Goal: Use online tool/utility: Utilize a website feature to perform a specific function

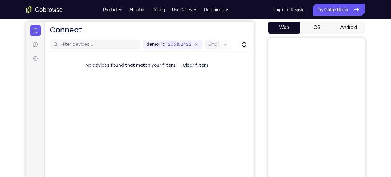
click at [349, 27] on button "Android" at bounding box center [349, 27] width 32 height 12
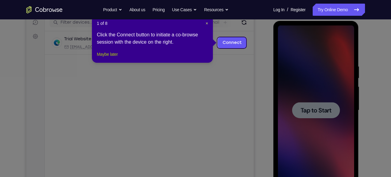
click at [111, 58] on button "Maybe later" at bounding box center [107, 54] width 21 height 7
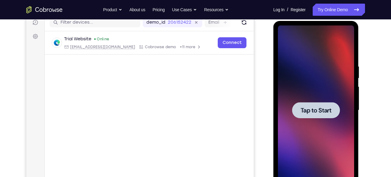
click at [321, 104] on div at bounding box center [316, 110] width 48 height 16
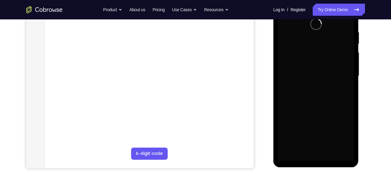
scroll to position [105, 0]
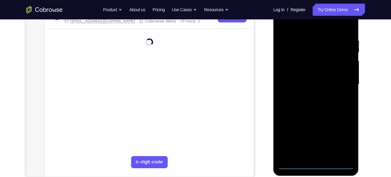
click at [317, 163] on div at bounding box center [316, 85] width 76 height 170
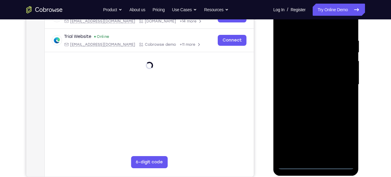
click at [343, 140] on div at bounding box center [316, 85] width 76 height 170
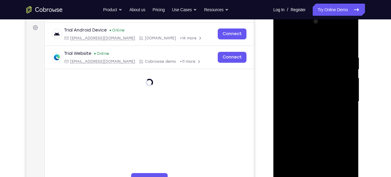
scroll to position [91, 0]
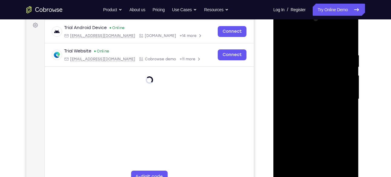
click at [343, 149] on div at bounding box center [316, 99] width 76 height 170
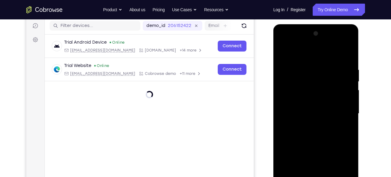
scroll to position [78, 0]
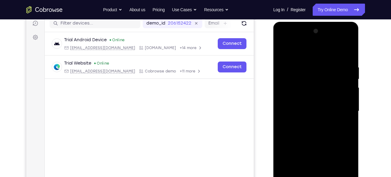
click at [288, 39] on div at bounding box center [316, 111] width 76 height 170
click at [295, 77] on div at bounding box center [316, 111] width 76 height 170
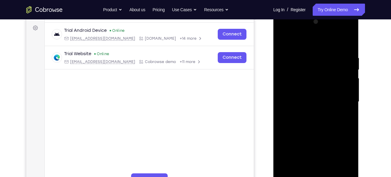
scroll to position [88, 0]
click at [288, 143] on div at bounding box center [316, 101] width 76 height 170
drag, startPoint x: 333, startPoint y: 127, endPoint x: 331, endPoint y: 93, distance: 34.3
click at [331, 93] on div at bounding box center [316, 101] width 76 height 170
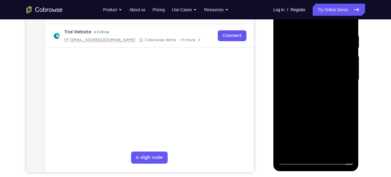
click at [295, 74] on div at bounding box center [316, 80] width 76 height 170
drag, startPoint x: 335, startPoint y: 89, endPoint x: 322, endPoint y: 33, distance: 56.9
click at [322, 33] on div at bounding box center [316, 80] width 76 height 170
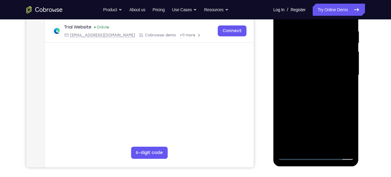
scroll to position [115, 0]
drag, startPoint x: 344, startPoint y: 112, endPoint x: 340, endPoint y: 81, distance: 31.5
click at [340, 81] on div at bounding box center [316, 75] width 76 height 170
drag, startPoint x: 320, startPoint y: 96, endPoint x: 315, endPoint y: 68, distance: 28.3
click at [315, 68] on div at bounding box center [316, 75] width 76 height 170
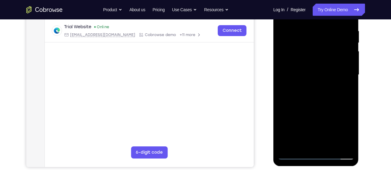
drag, startPoint x: 324, startPoint y: 129, endPoint x: 316, endPoint y: 87, distance: 42.8
click at [316, 87] on div at bounding box center [316, 75] width 76 height 170
drag, startPoint x: 314, startPoint y: 115, endPoint x: 310, endPoint y: 73, distance: 42.6
click at [310, 73] on div at bounding box center [316, 75] width 76 height 170
drag, startPoint x: 313, startPoint y: 101, endPoint x: 309, endPoint y: 53, distance: 48.9
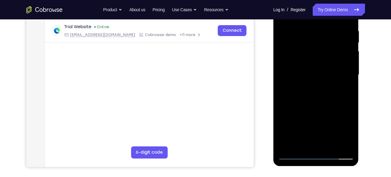
click at [309, 53] on div at bounding box center [316, 75] width 76 height 170
drag, startPoint x: 310, startPoint y: 105, endPoint x: 310, endPoint y: 55, distance: 50.3
click at [310, 55] on div at bounding box center [316, 75] width 76 height 170
drag, startPoint x: 318, startPoint y: 82, endPoint x: 323, endPoint y: 163, distance: 81.0
click at [323, 163] on div at bounding box center [317, 75] width 86 height 180
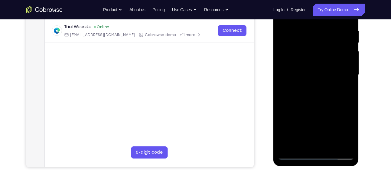
click at [323, 146] on div at bounding box center [316, 75] width 76 height 170
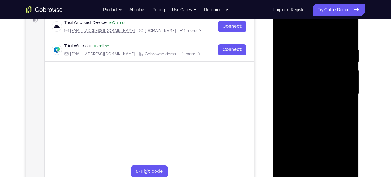
scroll to position [94, 0]
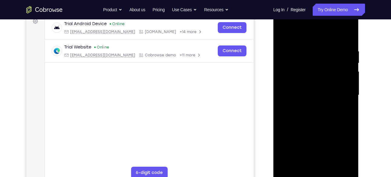
click at [349, 43] on div at bounding box center [316, 95] width 76 height 170
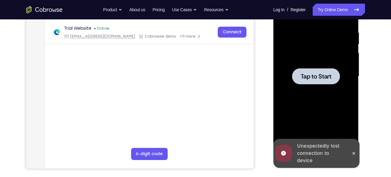
click at [307, 86] on div at bounding box center [316, 77] width 76 height 170
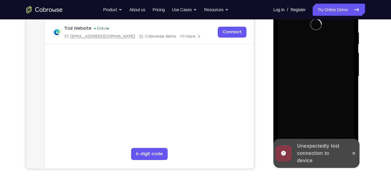
click at [307, 86] on div at bounding box center [316, 77] width 76 height 170
click at [353, 154] on icon at bounding box center [354, 153] width 5 height 5
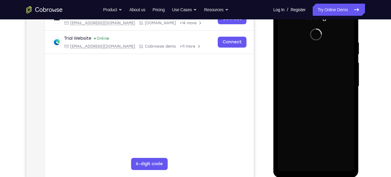
scroll to position [102, 0]
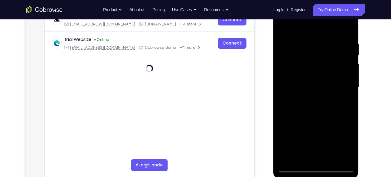
click at [315, 166] on div at bounding box center [316, 88] width 76 height 170
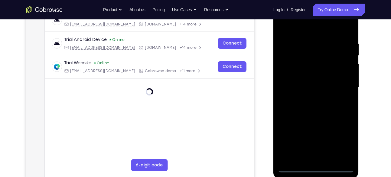
click at [342, 142] on div at bounding box center [316, 88] width 76 height 170
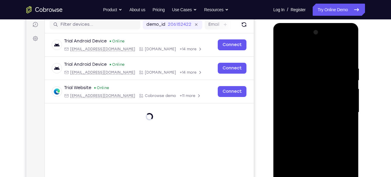
scroll to position [77, 0]
click at [292, 44] on div at bounding box center [316, 113] width 76 height 170
click at [298, 76] on div at bounding box center [316, 113] width 76 height 170
click at [305, 155] on div at bounding box center [316, 113] width 76 height 170
drag, startPoint x: 305, startPoint y: 155, endPoint x: 303, endPoint y: 114, distance: 40.9
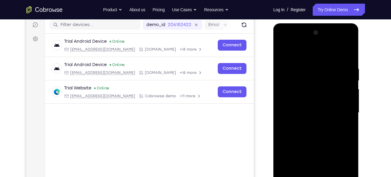
click at [303, 114] on div at bounding box center [316, 113] width 76 height 170
click at [349, 58] on div at bounding box center [316, 113] width 76 height 170
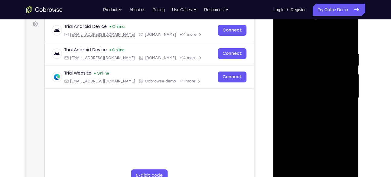
scroll to position [92, 0]
click at [300, 86] on div at bounding box center [316, 98] width 76 height 170
click at [330, 59] on div at bounding box center [316, 98] width 76 height 170
drag, startPoint x: 329, startPoint y: 108, endPoint x: 341, endPoint y: 73, distance: 37.1
click at [341, 73] on div at bounding box center [316, 98] width 76 height 170
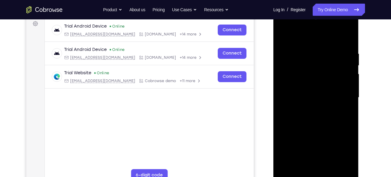
drag, startPoint x: 316, startPoint y: 118, endPoint x: 321, endPoint y: 82, distance: 36.6
click at [321, 82] on div at bounding box center [316, 98] width 76 height 170
click at [338, 42] on div at bounding box center [316, 98] width 76 height 170
drag, startPoint x: 322, startPoint y: 84, endPoint x: 320, endPoint y: 44, distance: 39.7
click at [320, 44] on div at bounding box center [316, 98] width 76 height 170
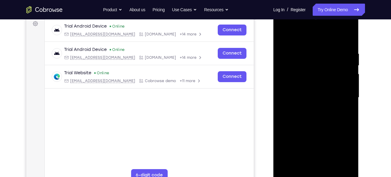
drag, startPoint x: 328, startPoint y: 106, endPoint x: 326, endPoint y: 71, distance: 35.2
click at [326, 71] on div at bounding box center [316, 98] width 76 height 170
drag, startPoint x: 321, startPoint y: 127, endPoint x: 321, endPoint y: 96, distance: 31.8
click at [321, 96] on div at bounding box center [316, 98] width 76 height 170
drag, startPoint x: 321, startPoint y: 96, endPoint x: 321, endPoint y: 70, distance: 26.0
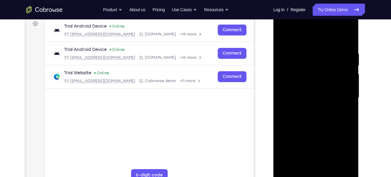
click at [321, 70] on div at bounding box center [316, 98] width 76 height 170
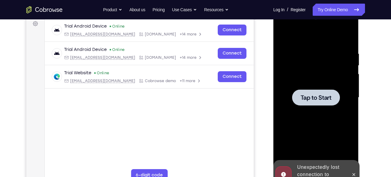
click at [314, 65] on div "Tap to Start" at bounding box center [316, 98] width 76 height 170
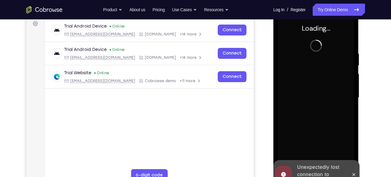
click at [348, 169] on div "Unexpectedly lost connection to device" at bounding box center [312, 174] width 75 height 29
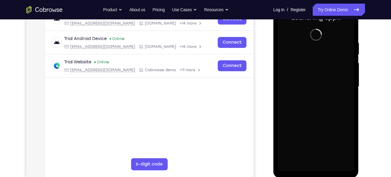
scroll to position [112, 0]
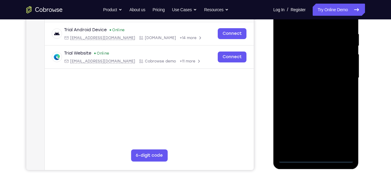
click at [309, 150] on div at bounding box center [316, 78] width 76 height 170
click at [315, 157] on div at bounding box center [316, 78] width 76 height 170
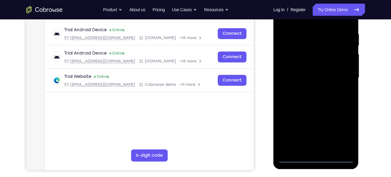
click at [343, 135] on div at bounding box center [316, 78] width 76 height 170
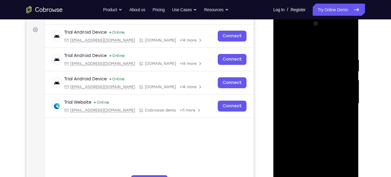
scroll to position [86, 0]
click at [289, 34] on div at bounding box center [316, 104] width 76 height 170
click at [295, 71] on div at bounding box center [316, 104] width 76 height 170
click at [328, 85] on div at bounding box center [316, 104] width 76 height 170
drag, startPoint x: 325, startPoint y: 108, endPoint x: 324, endPoint y: 66, distance: 42.1
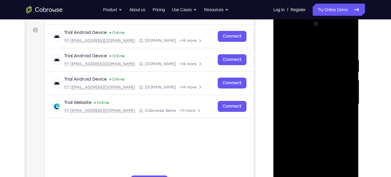
click at [324, 66] on div at bounding box center [316, 104] width 76 height 170
drag, startPoint x: 327, startPoint y: 140, endPoint x: 328, endPoint y: 92, distance: 48.2
click at [328, 92] on div at bounding box center [316, 104] width 76 height 170
drag, startPoint x: 328, startPoint y: 92, endPoint x: 327, endPoint y: 171, distance: 78.7
click at [327, 171] on div at bounding box center [316, 104] width 76 height 170
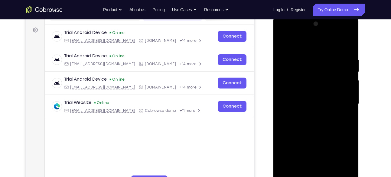
click at [308, 31] on div at bounding box center [316, 104] width 76 height 170
drag, startPoint x: 324, startPoint y: 103, endPoint x: 322, endPoint y: 38, distance: 64.5
click at [322, 38] on div at bounding box center [316, 104] width 76 height 170
click at [320, 32] on div at bounding box center [316, 104] width 76 height 170
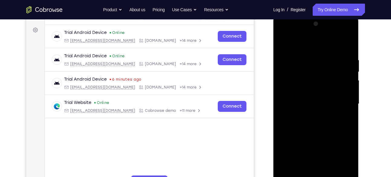
click at [317, 97] on div at bounding box center [316, 104] width 76 height 170
click at [286, 50] on div at bounding box center [316, 104] width 76 height 170
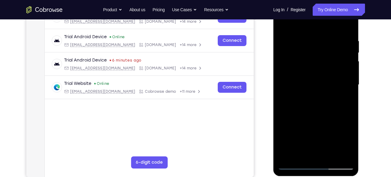
scroll to position [105, 0]
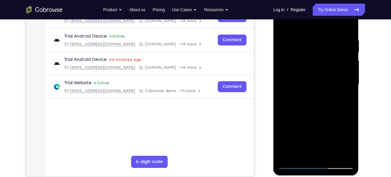
click at [288, 61] on div at bounding box center [316, 84] width 76 height 170
drag, startPoint x: 336, startPoint y: 103, endPoint x: 339, endPoint y: 84, distance: 19.1
click at [339, 84] on div at bounding box center [316, 84] width 76 height 170
click at [320, 107] on div at bounding box center [316, 84] width 76 height 170
drag, startPoint x: 338, startPoint y: 114, endPoint x: 333, endPoint y: 77, distance: 38.2
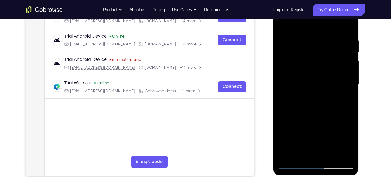
click at [333, 77] on div at bounding box center [316, 84] width 76 height 170
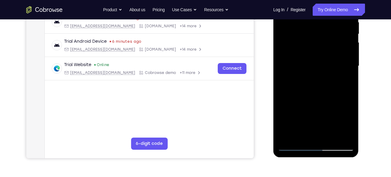
scroll to position [124, 0]
click at [320, 58] on div at bounding box center [316, 66] width 76 height 170
click at [295, 79] on div at bounding box center [316, 66] width 76 height 170
drag, startPoint x: 318, startPoint y: 79, endPoint x: 314, endPoint y: 56, distance: 23.6
click at [314, 56] on div at bounding box center [316, 66] width 76 height 170
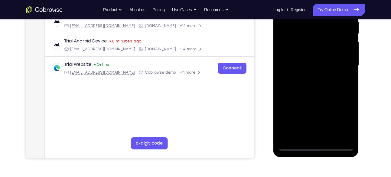
drag, startPoint x: 322, startPoint y: 83, endPoint x: 318, endPoint y: 51, distance: 31.7
click at [318, 51] on div at bounding box center [316, 66] width 76 height 170
click at [301, 95] on div at bounding box center [316, 66] width 76 height 170
drag, startPoint x: 301, startPoint y: 95, endPoint x: 304, endPoint y: 53, distance: 42.2
click at [304, 53] on div at bounding box center [316, 66] width 76 height 170
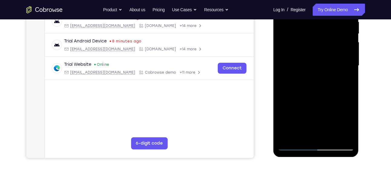
drag, startPoint x: 301, startPoint y: 86, endPoint x: 303, endPoint y: 42, distance: 44.0
click at [303, 42] on div at bounding box center [316, 66] width 76 height 170
click at [311, 84] on div at bounding box center [316, 66] width 76 height 170
drag, startPoint x: 303, startPoint y: 97, endPoint x: 305, endPoint y: 82, distance: 15.9
click at [305, 82] on div at bounding box center [316, 66] width 76 height 170
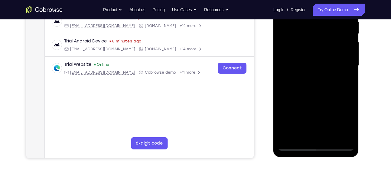
click at [301, 103] on div at bounding box center [316, 66] width 76 height 170
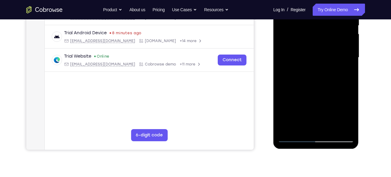
scroll to position [137, 0]
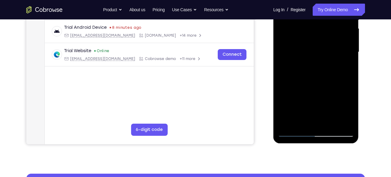
click at [319, 78] on div at bounding box center [316, 52] width 76 height 170
click at [300, 91] on div at bounding box center [316, 52] width 76 height 170
drag, startPoint x: 314, startPoint y: 86, endPoint x: 315, endPoint y: 66, distance: 20.0
click at [315, 66] on div at bounding box center [316, 52] width 76 height 170
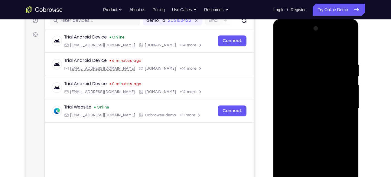
scroll to position [81, 0]
click at [347, 47] on div at bounding box center [316, 109] width 76 height 170
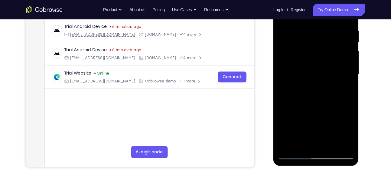
scroll to position [117, 0]
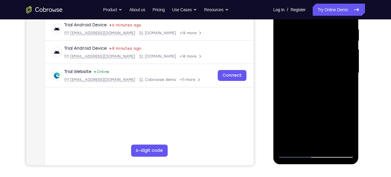
click at [294, 152] on div at bounding box center [316, 73] width 76 height 170
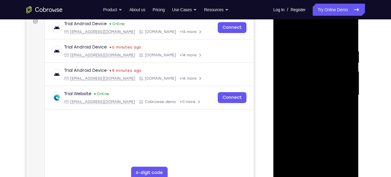
scroll to position [93, 0]
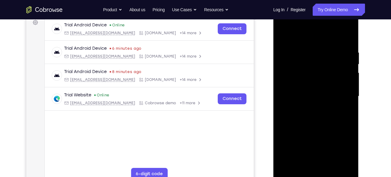
click at [284, 45] on div at bounding box center [316, 97] width 76 height 170
click at [292, 82] on div at bounding box center [316, 97] width 76 height 170
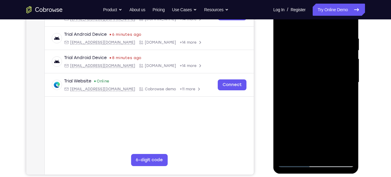
scroll to position [107, 0]
drag, startPoint x: 350, startPoint y: 89, endPoint x: 349, endPoint y: 71, distance: 17.3
click at [349, 71] on div at bounding box center [316, 82] width 76 height 170
drag, startPoint x: 333, startPoint y: 93, endPoint x: 330, endPoint y: 67, distance: 26.6
click at [330, 67] on div at bounding box center [316, 82] width 76 height 170
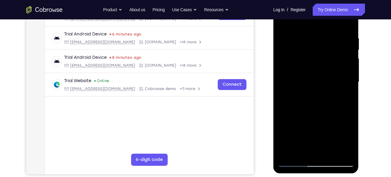
drag, startPoint x: 330, startPoint y: 79, endPoint x: 327, endPoint y: 58, distance: 21.5
click at [327, 58] on div at bounding box center [316, 82] width 76 height 170
drag, startPoint x: 332, startPoint y: 97, endPoint x: 328, endPoint y: 68, distance: 29.1
click at [328, 68] on div at bounding box center [316, 82] width 76 height 170
drag, startPoint x: 332, startPoint y: 104, endPoint x: 323, endPoint y: 69, distance: 36.0
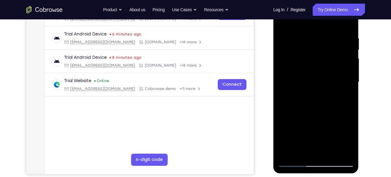
click at [323, 69] on div at bounding box center [316, 82] width 76 height 170
drag, startPoint x: 331, startPoint y: 107, endPoint x: 322, endPoint y: 71, distance: 37.3
click at [322, 71] on div at bounding box center [316, 82] width 76 height 170
drag, startPoint x: 328, startPoint y: 97, endPoint x: 327, endPoint y: 64, distance: 33.6
click at [327, 64] on div at bounding box center [316, 82] width 76 height 170
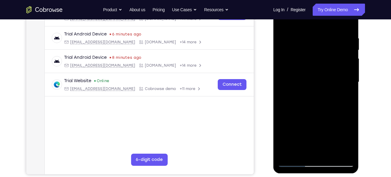
drag, startPoint x: 337, startPoint y: 107, endPoint x: 335, endPoint y: 84, distance: 22.8
click at [335, 84] on div at bounding box center [316, 82] width 76 height 170
drag, startPoint x: 330, startPoint y: 96, endPoint x: 328, endPoint y: 71, distance: 25.2
click at [328, 71] on div at bounding box center [316, 82] width 76 height 170
drag, startPoint x: 335, startPoint y: 106, endPoint x: 330, endPoint y: 80, distance: 26.8
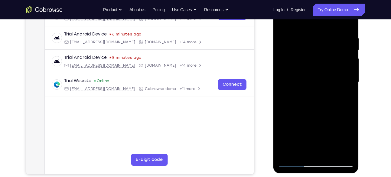
click at [330, 80] on div at bounding box center [316, 82] width 76 height 170
drag, startPoint x: 328, startPoint y: 101, endPoint x: 328, endPoint y: 81, distance: 19.7
click at [328, 81] on div at bounding box center [316, 82] width 76 height 170
drag, startPoint x: 326, startPoint y: 110, endPoint x: 321, endPoint y: 77, distance: 33.4
click at [321, 77] on div at bounding box center [316, 82] width 76 height 170
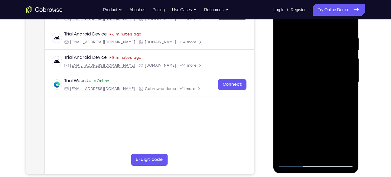
scroll to position [123, 0]
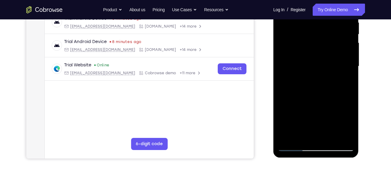
click at [313, 89] on div at bounding box center [316, 67] width 76 height 170
drag, startPoint x: 337, startPoint y: 100, endPoint x: 329, endPoint y: 69, distance: 31.7
click at [329, 69] on div at bounding box center [316, 67] width 76 height 170
drag, startPoint x: 328, startPoint y: 86, endPoint x: 325, endPoint y: 62, distance: 23.4
click at [325, 62] on div at bounding box center [316, 67] width 76 height 170
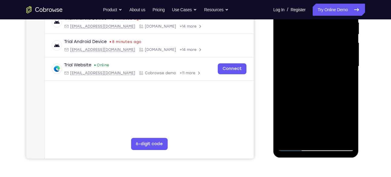
drag, startPoint x: 323, startPoint y: 87, endPoint x: 319, endPoint y: 58, distance: 29.7
click at [319, 58] on div at bounding box center [316, 67] width 76 height 170
drag, startPoint x: 319, startPoint y: 85, endPoint x: 315, endPoint y: 55, distance: 29.9
click at [315, 55] on div at bounding box center [316, 67] width 76 height 170
drag, startPoint x: 328, startPoint y: 89, endPoint x: 319, endPoint y: 64, distance: 26.0
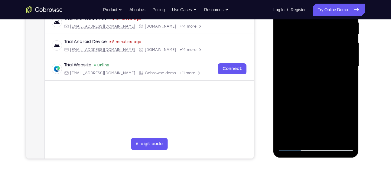
click at [319, 64] on div at bounding box center [316, 67] width 76 height 170
click at [321, 58] on div at bounding box center [316, 67] width 76 height 170
click at [324, 89] on div at bounding box center [316, 67] width 76 height 170
drag, startPoint x: 331, startPoint y: 101, endPoint x: 318, endPoint y: 60, distance: 42.3
click at [318, 60] on div at bounding box center [316, 67] width 76 height 170
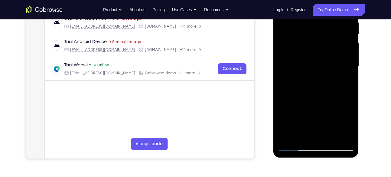
drag, startPoint x: 328, startPoint y: 96, endPoint x: 314, endPoint y: 31, distance: 66.5
click at [314, 31] on div at bounding box center [316, 67] width 76 height 170
drag, startPoint x: 324, startPoint y: 80, endPoint x: 316, endPoint y: 35, distance: 45.4
click at [316, 35] on div at bounding box center [316, 67] width 76 height 170
drag, startPoint x: 321, startPoint y: 87, endPoint x: 315, endPoint y: 27, distance: 60.5
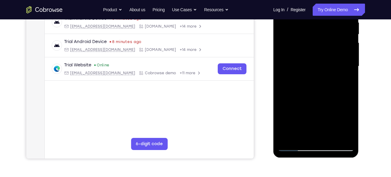
click at [315, 27] on div at bounding box center [316, 67] width 76 height 170
drag, startPoint x: 332, startPoint y: 92, endPoint x: 325, endPoint y: 41, distance: 52.0
click at [325, 41] on div at bounding box center [316, 67] width 76 height 170
drag, startPoint x: 334, startPoint y: 111, endPoint x: 328, endPoint y: 54, distance: 56.3
click at [328, 54] on div at bounding box center [316, 67] width 76 height 170
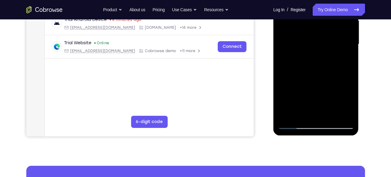
scroll to position [146, 0]
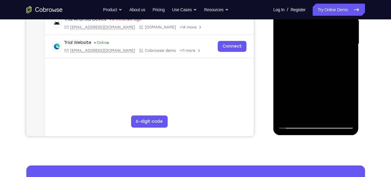
drag, startPoint x: 334, startPoint y: 71, endPoint x: 331, endPoint y: 48, distance: 22.6
click at [331, 48] on div at bounding box center [316, 44] width 76 height 170
click at [330, 109] on div at bounding box center [316, 44] width 76 height 170
drag, startPoint x: 339, startPoint y: 100, endPoint x: 334, endPoint y: 56, distance: 44.2
click at [334, 56] on div at bounding box center [316, 44] width 76 height 170
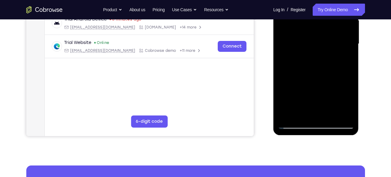
drag, startPoint x: 336, startPoint y: 86, endPoint x: 332, endPoint y: 63, distance: 23.0
click at [332, 63] on div at bounding box center [316, 44] width 76 height 170
drag, startPoint x: 339, startPoint y: 99, endPoint x: 341, endPoint y: 69, distance: 30.7
click at [341, 69] on div at bounding box center [316, 44] width 76 height 170
click at [333, 75] on div at bounding box center [316, 44] width 76 height 170
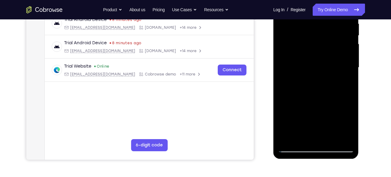
scroll to position [121, 0]
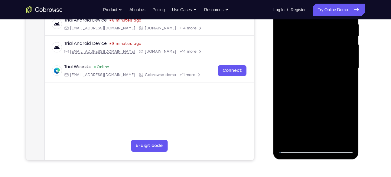
drag, startPoint x: 331, startPoint y: 102, endPoint x: 329, endPoint y: 69, distance: 33.1
click at [329, 69] on div at bounding box center [316, 68] width 76 height 170
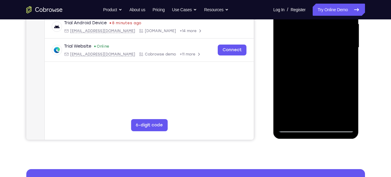
scroll to position [146, 0]
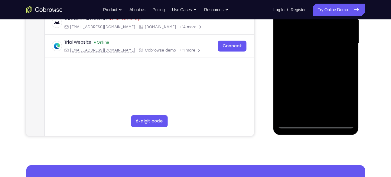
drag, startPoint x: 324, startPoint y: 68, endPoint x: 315, endPoint y: 41, distance: 28.2
click at [315, 41] on div at bounding box center [316, 44] width 76 height 170
